Goal: Connect with others: Connect with other users

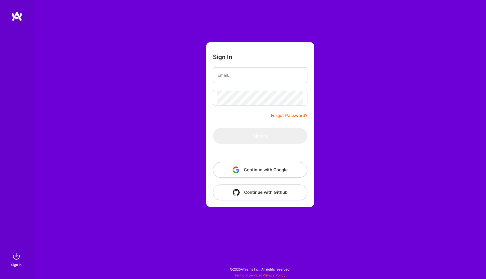
click at [268, 173] on button "Continue with Google" at bounding box center [260, 170] width 94 height 16
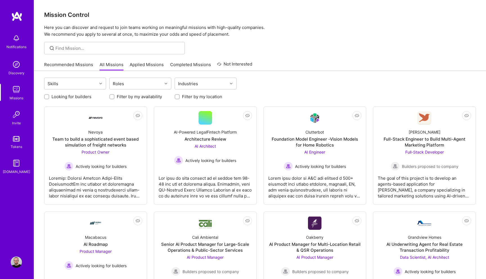
click at [53, 97] on label "Looking for builders" at bounding box center [71, 97] width 40 height 6
click at [49, 97] on input "Looking for builders" at bounding box center [47, 97] width 4 height 4
checkbox input "true"
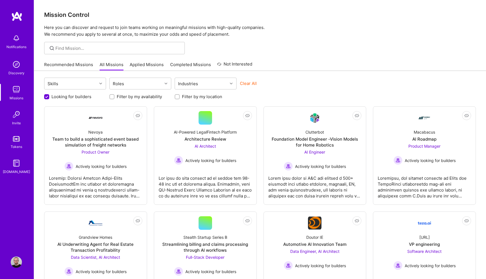
click at [193, 97] on label "Filter by my location" at bounding box center [202, 97] width 40 height 6
click at [180, 97] on input "Filter by my location" at bounding box center [178, 97] width 4 height 4
checkbox input "true"
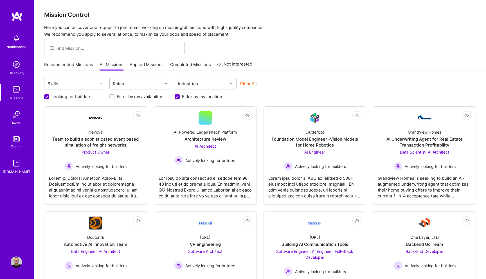
click at [291, 23] on div "Mission Control Here you can discover and request to join teams working on mean…" at bounding box center [260, 19] width 452 height 38
click at [300, 64] on div "Recommended Missions All Missions Applied Missions Completed Missions Not Inter…" at bounding box center [259, 64] width 431 height 12
